Goal: Transaction & Acquisition: Download file/media

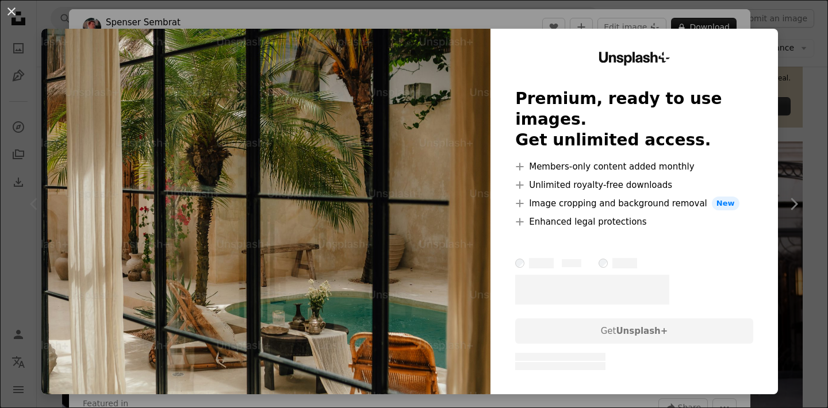
scroll to position [101, 0]
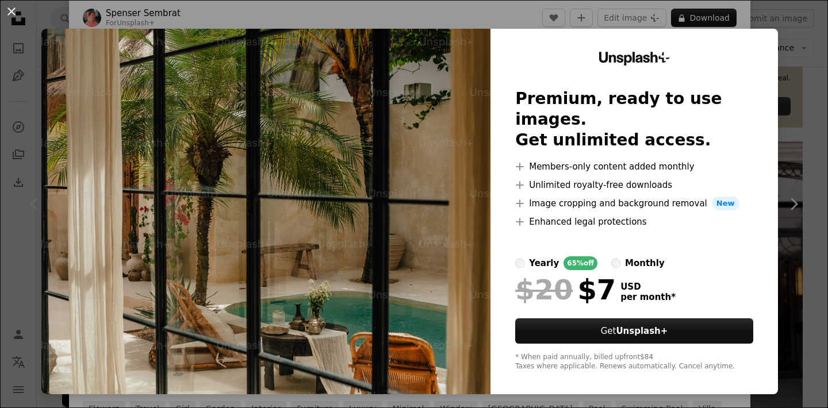
click at [799, 57] on div "An X shape Unsplash+ Premium, ready to use images. Get unlimited access. A plus…" at bounding box center [414, 204] width 828 height 408
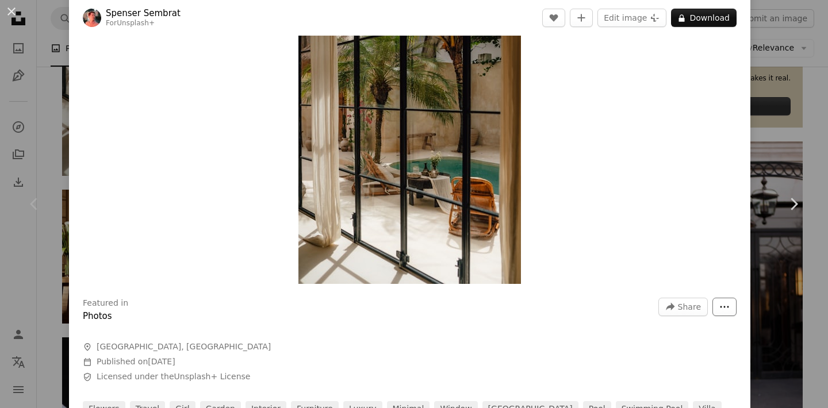
click at [733, 313] on button "More Actions" at bounding box center [725, 307] width 24 height 18
click at [595, 252] on dialog "An X shape Chevron left Chevron right [PERSON_NAME] For Unsplash+ A heart A plu…" at bounding box center [414, 204] width 828 height 408
click at [422, 171] on img "Zoom in on this image" at bounding box center [409, 117] width 223 height 334
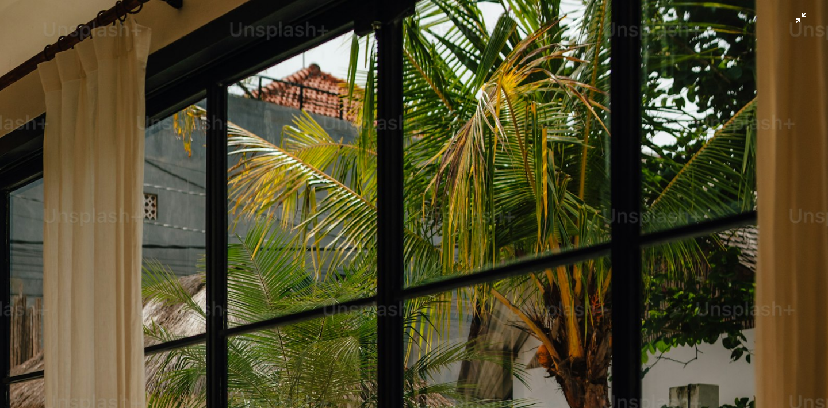
scroll to position [418, 0]
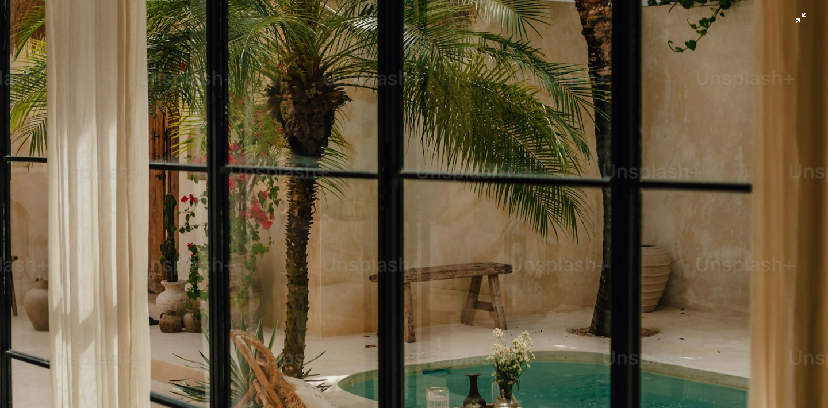
click at [330, 74] on img "Zoom out on this image" at bounding box center [413, 204] width 829 height 1244
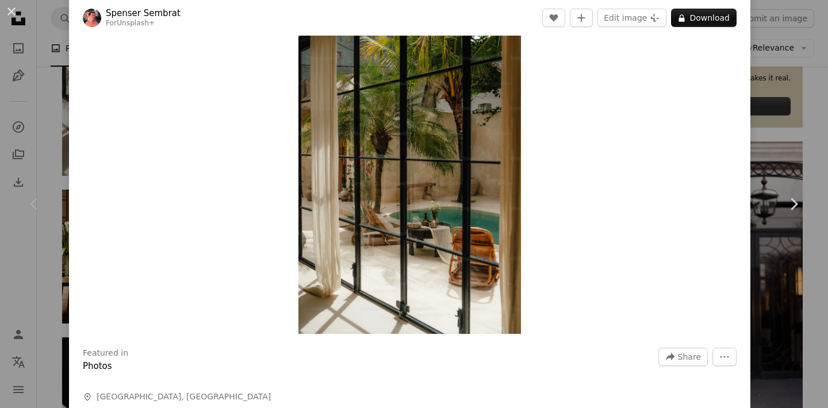
scroll to position [0, 0]
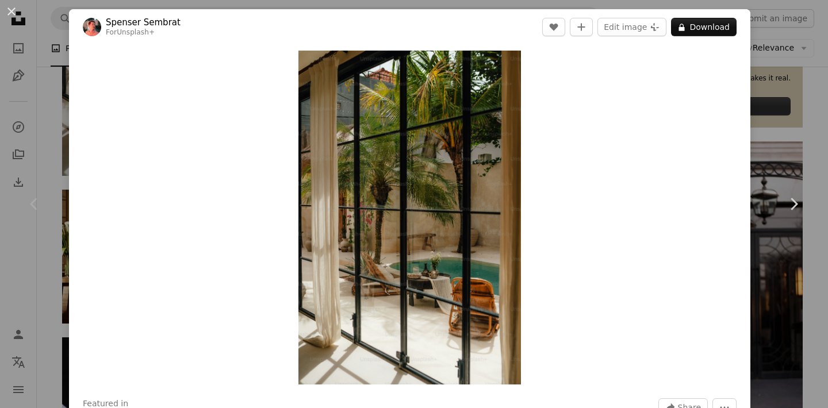
click at [781, 78] on div "An X shape Chevron left Chevron right [PERSON_NAME] For Unsplash+ A heart A plu…" at bounding box center [414, 204] width 828 height 408
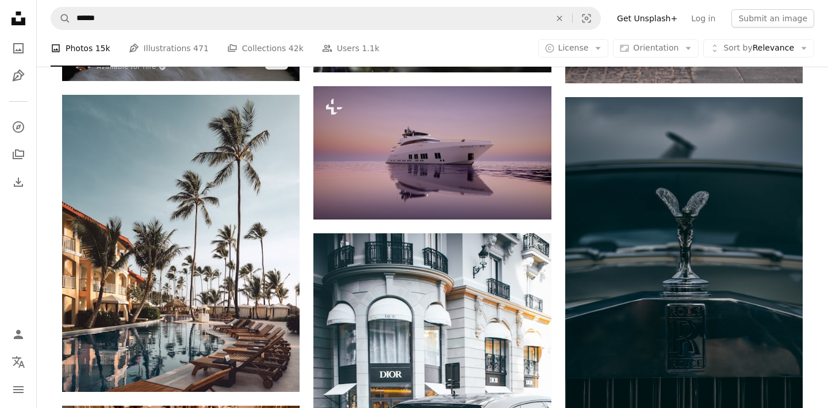
scroll to position [922, 0]
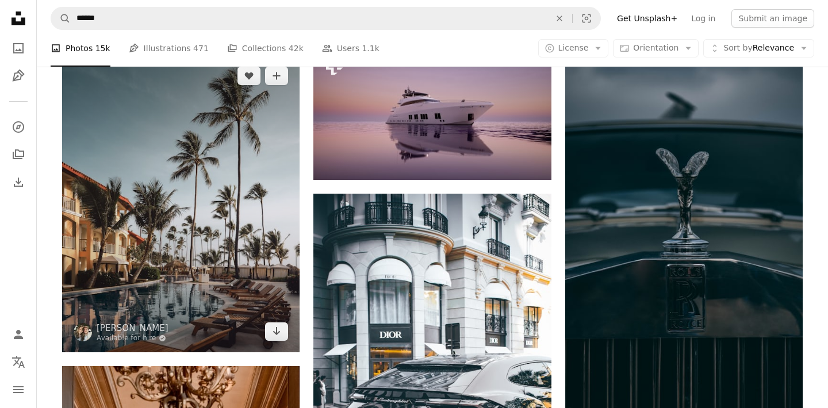
click at [207, 164] on img at bounding box center [181, 203] width 238 height 297
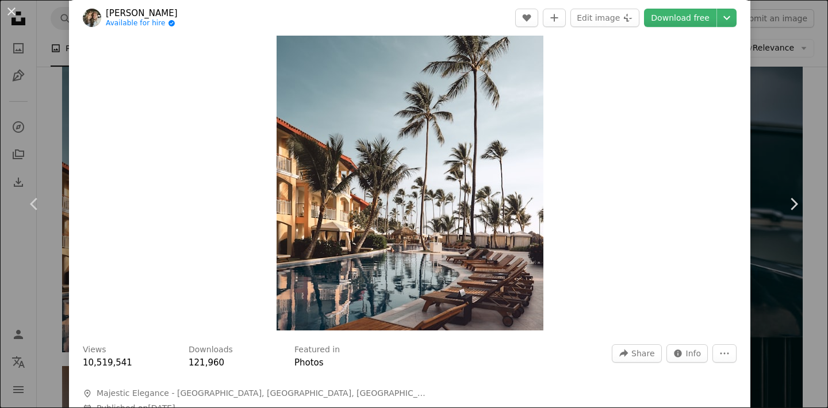
scroll to position [162, 0]
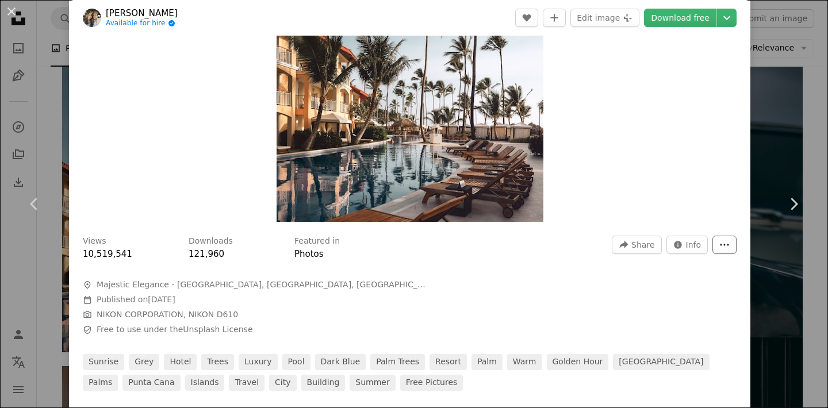
click at [729, 242] on icon "More Actions" at bounding box center [724, 245] width 10 height 10
click at [640, 245] on dialog "An X shape Chevron left Chevron right [DEMOGRAPHIC_DATA][PERSON_NAME] Available…" at bounding box center [414, 204] width 828 height 408
click at [645, 242] on span "Share" at bounding box center [642, 244] width 23 height 17
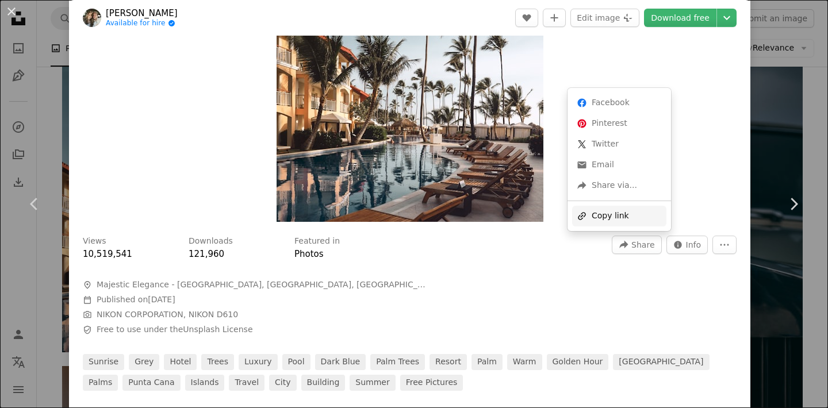
click at [622, 210] on div "A URL sharing icon (chains) Copy link" at bounding box center [619, 216] width 94 height 21
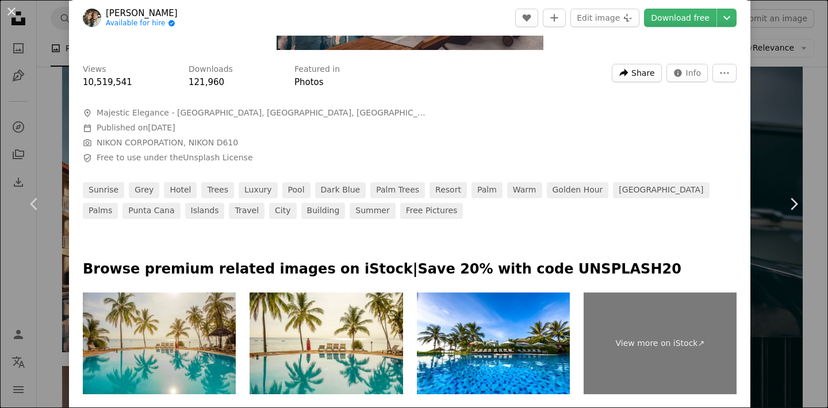
scroll to position [307, 0]
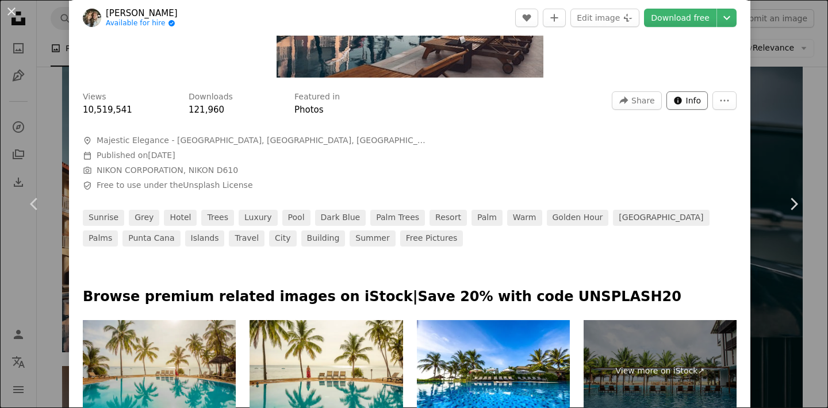
click at [695, 101] on span "Info" at bounding box center [694, 100] width 16 height 17
click at [723, 100] on button "More Actions" at bounding box center [725, 100] width 24 height 18
click at [697, 106] on dialog "An X shape Chevron left Chevron right [DEMOGRAPHIC_DATA][PERSON_NAME] Available…" at bounding box center [414, 204] width 828 height 408
click at [696, 111] on div "Views 10,519,541 Downloads 121,960 Featured in Photos A forward-right arrow Sha…" at bounding box center [410, 103] width 654 height 25
click at [696, 100] on span "Info" at bounding box center [694, 100] width 16 height 17
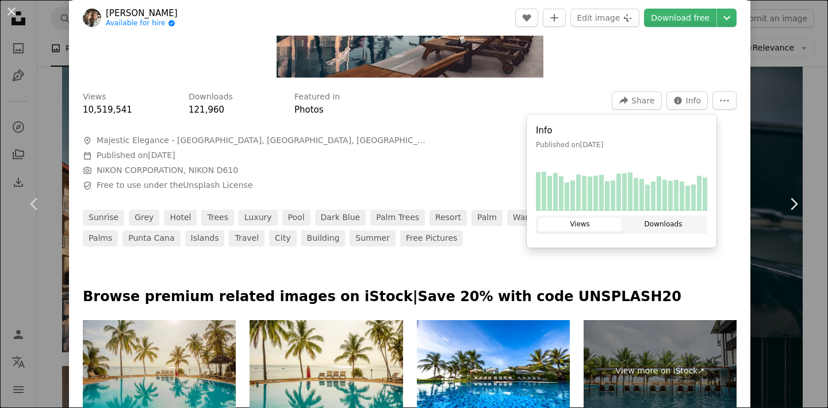
click at [674, 224] on button "Downloads" at bounding box center [663, 225] width 83 height 14
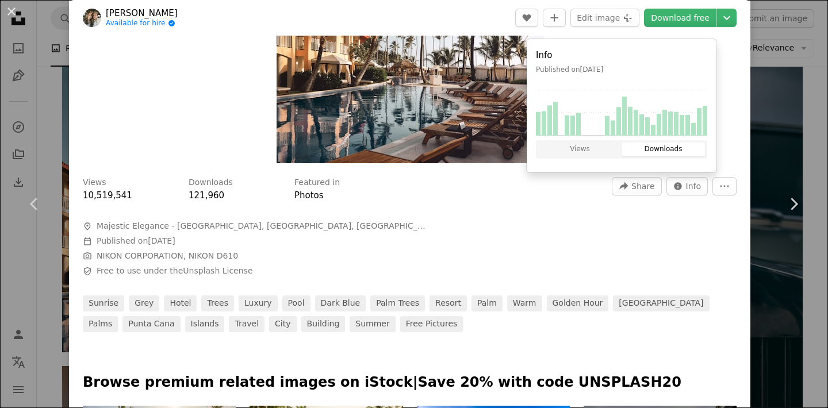
click at [441, 207] on div at bounding box center [410, 211] width 654 height 18
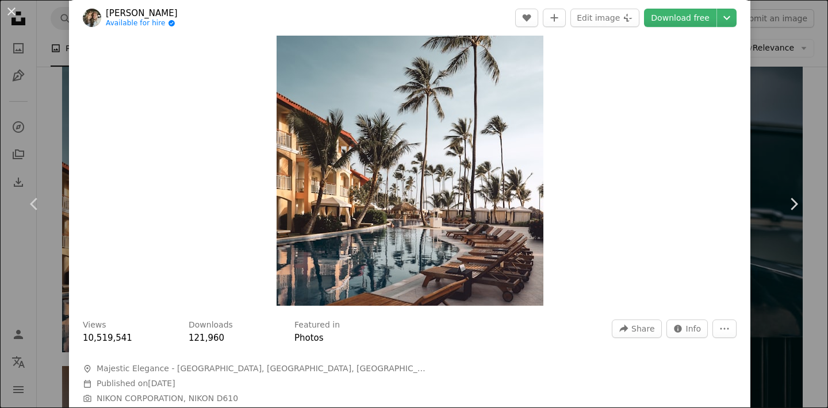
scroll to position [0, 0]
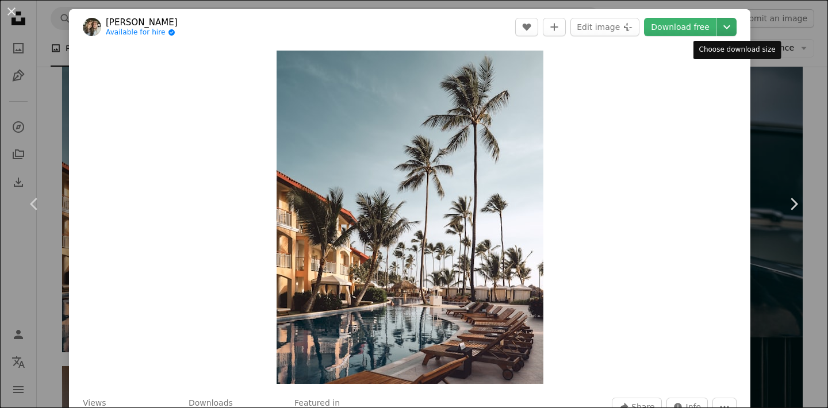
click at [736, 30] on icon "Chevron down" at bounding box center [727, 27] width 18 height 14
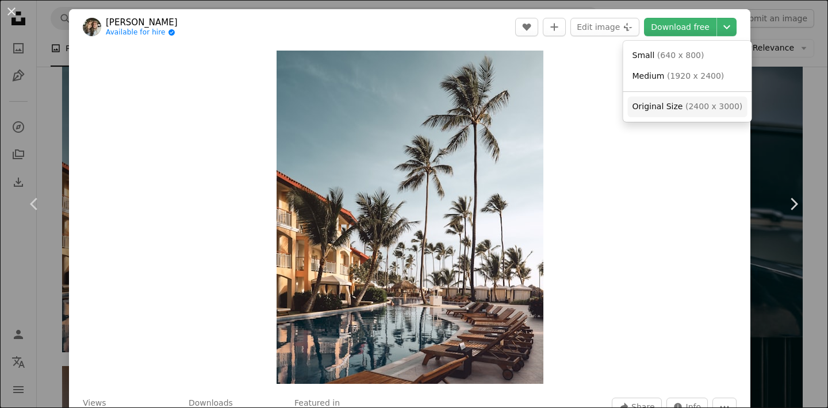
click at [694, 109] on span "( 2400 x 3000 )" at bounding box center [714, 106] width 57 height 9
